Goal: Task Accomplishment & Management: Complete application form

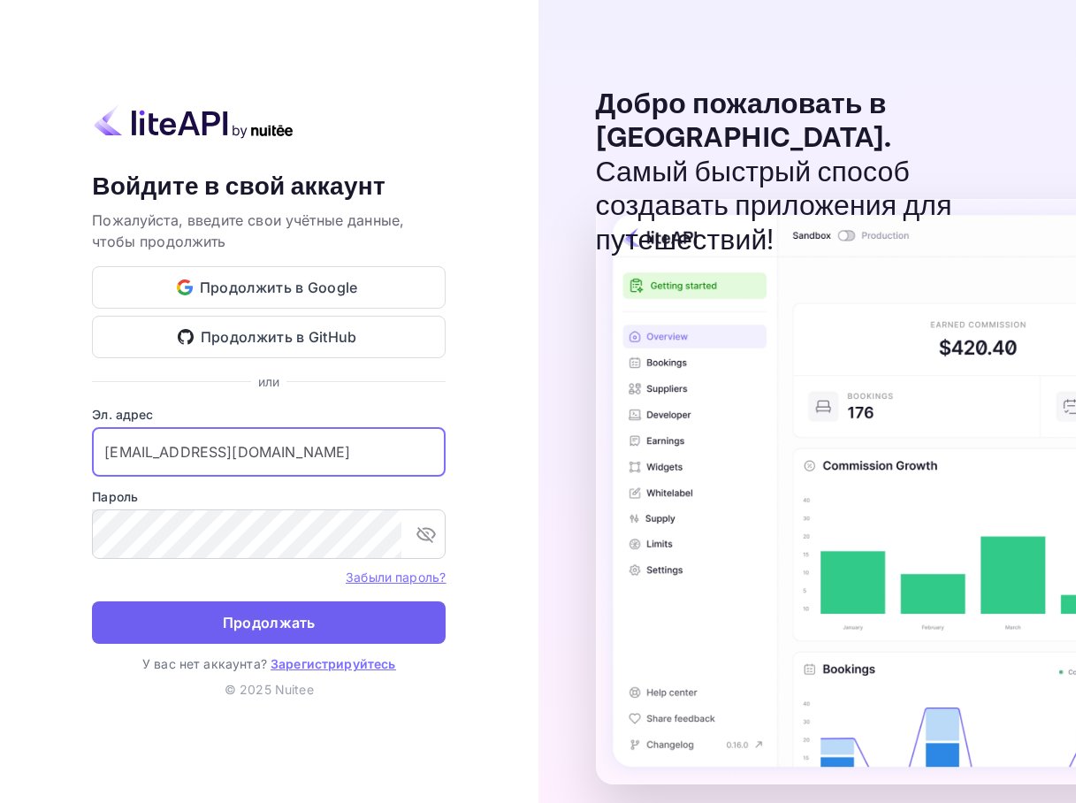
drag, startPoint x: 0, startPoint y: 0, endPoint x: 297, endPoint y: 627, distance: 693.4
click at [297, 627] on ya-tr-span "Продолжать" at bounding box center [269, 623] width 93 height 24
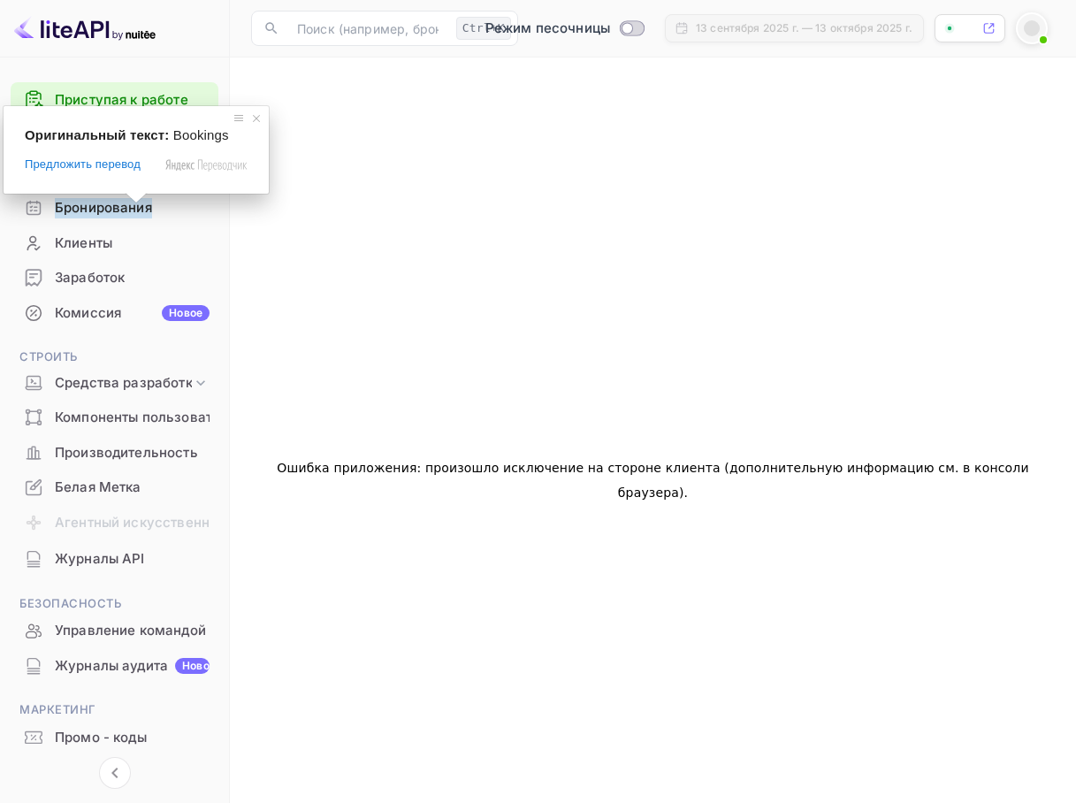
click at [96, 208] on ya-tr-span "Бронирования" at bounding box center [103, 208] width 97 height 20
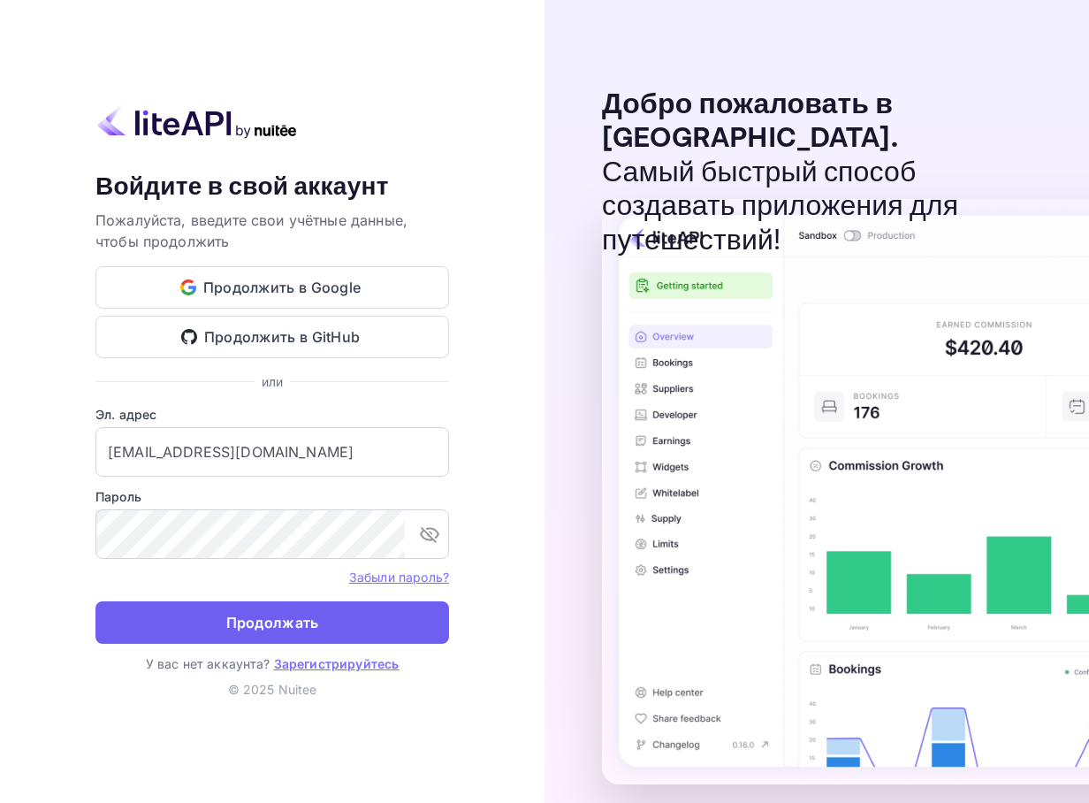
click at [270, 615] on ya-tr-span "Продолжать" at bounding box center [272, 623] width 93 height 24
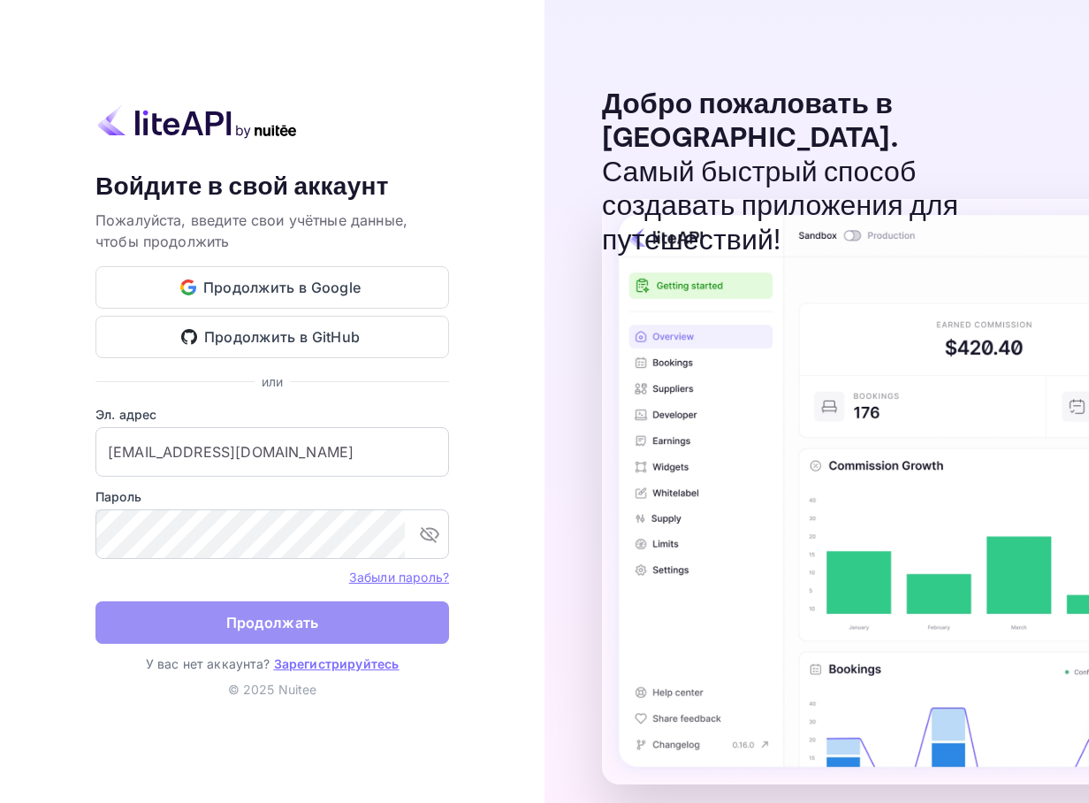
click at [270, 623] on ya-tr-span "Продолжать" at bounding box center [272, 623] width 93 height 24
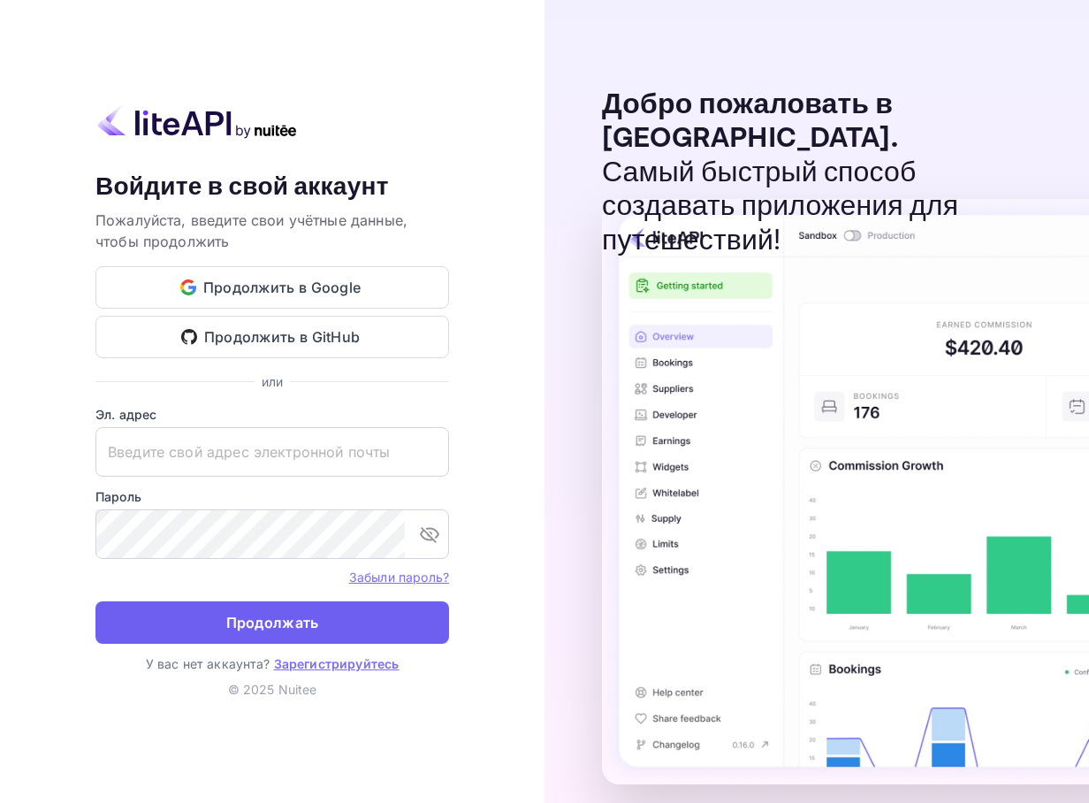
type input "[EMAIL_ADDRESS][DOMAIN_NAME]"
click at [292, 633] on ya-tr-span "Продолжать" at bounding box center [272, 623] width 93 height 24
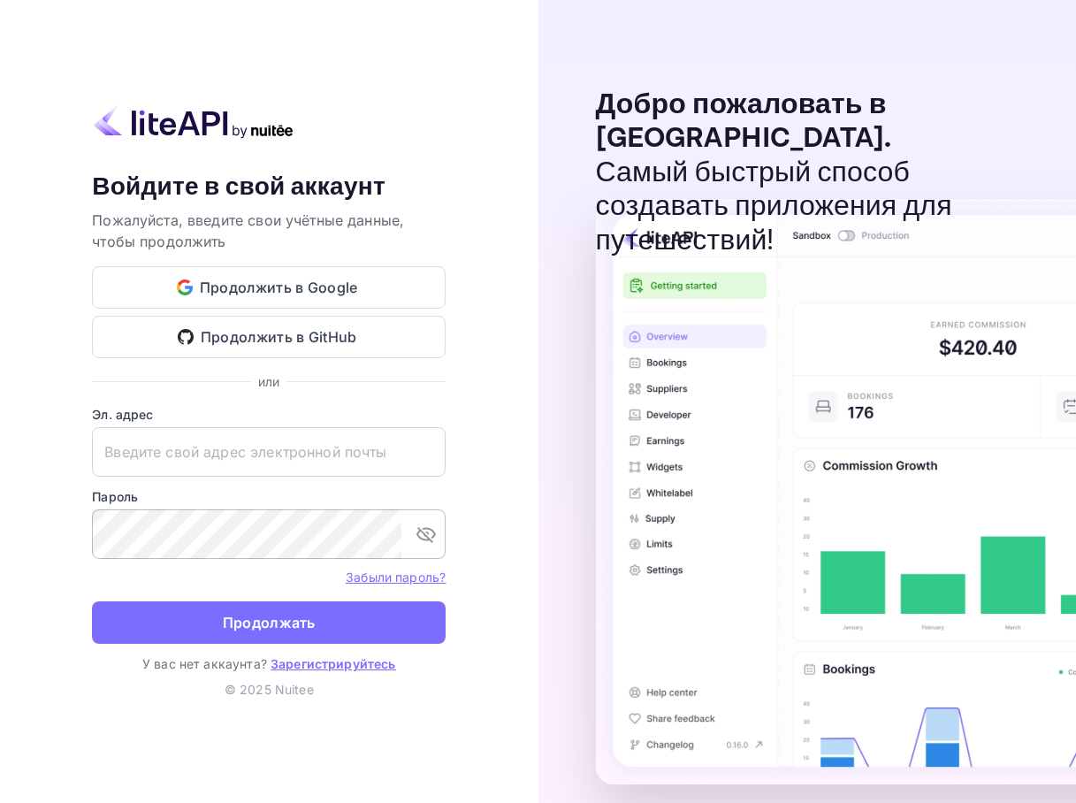
type input "[EMAIL_ADDRESS][DOMAIN_NAME]"
click at [428, 538] on icon "переключить видимость пароля" at bounding box center [425, 535] width 19 height 16
